Goal: Check status: Check status

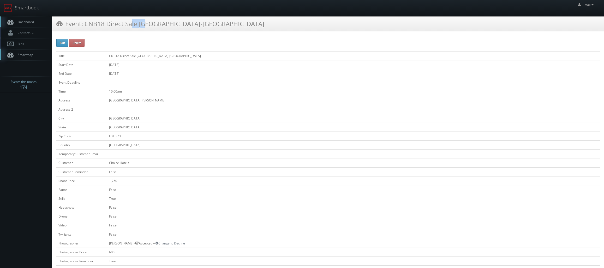
drag, startPoint x: 104, startPoint y: 24, endPoint x: 86, endPoint y: 25, distance: 17.8
click at [87, 25] on h3 "Event: CNB18 Direct Sale Quality Inn Centre-Ville" at bounding box center [160, 23] width 208 height 9
copy h3 "CNB18"
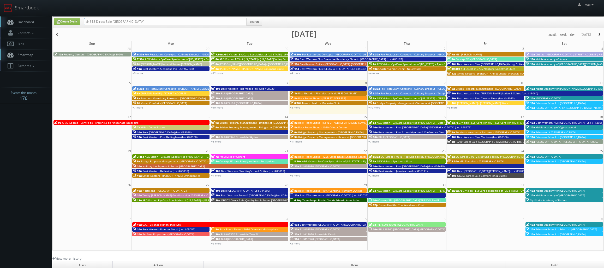
drag, startPoint x: 155, startPoint y: 23, endPoint x: -26, endPoint y: -1, distance: 181.9
click at [0, 0] on html "Smartbook Toggle Side Navigation Toggle Top Navigation Will Will Profile Logout…" at bounding box center [302, 179] width 604 height 358
paste input "(09-17-25) ESA - #8048 - Las Cruces"
drag, startPoint x: 103, startPoint y: 22, endPoint x: -8, endPoint y: 5, distance: 111.8
click at [0, 5] on html "Smartbook Toggle Side Navigation Toggle Top Navigation Will Will Profile Logout…" at bounding box center [302, 179] width 604 height 358
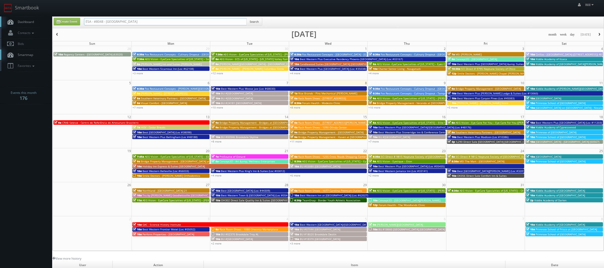
type input "ESA - #8048 - [GEOGRAPHIC_DATA]"
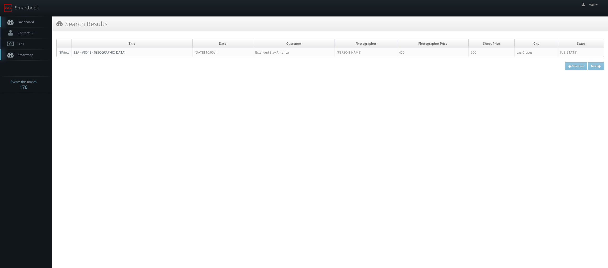
click at [91, 54] on link "ESA - #8048 - Las Cruces" at bounding box center [100, 52] width 52 height 4
